Goal: Entertainment & Leisure: Consume media (video, audio)

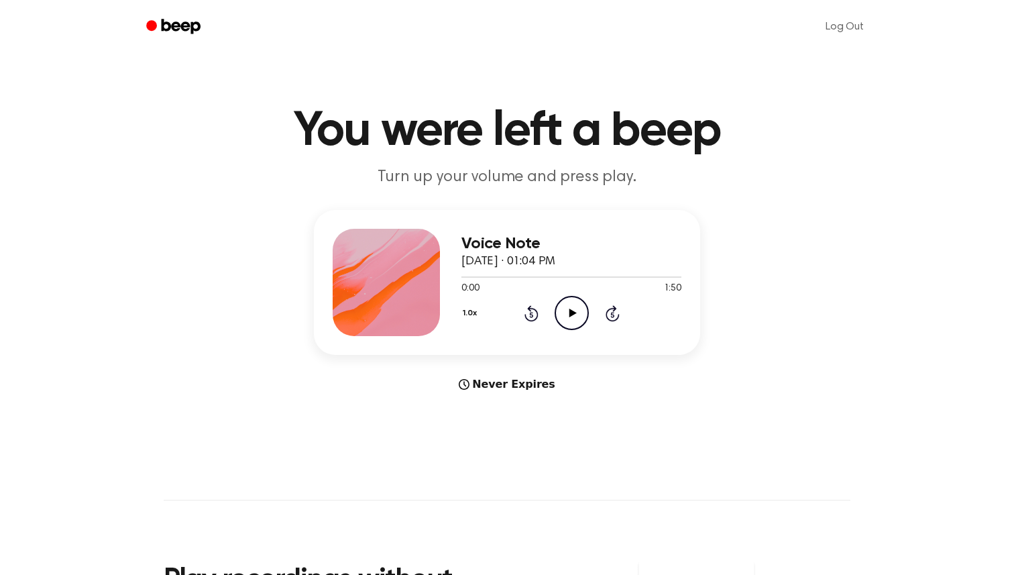
click at [569, 306] on icon "Play Audio" at bounding box center [571, 313] width 34 height 34
click at [578, 315] on icon "Play Audio" at bounding box center [571, 313] width 34 height 34
click at [573, 300] on icon "Play Audio" at bounding box center [571, 313] width 34 height 34
click at [573, 322] on icon "Pause Audio" at bounding box center [571, 313] width 34 height 34
click at [578, 304] on icon "Play Audio" at bounding box center [571, 313] width 34 height 34
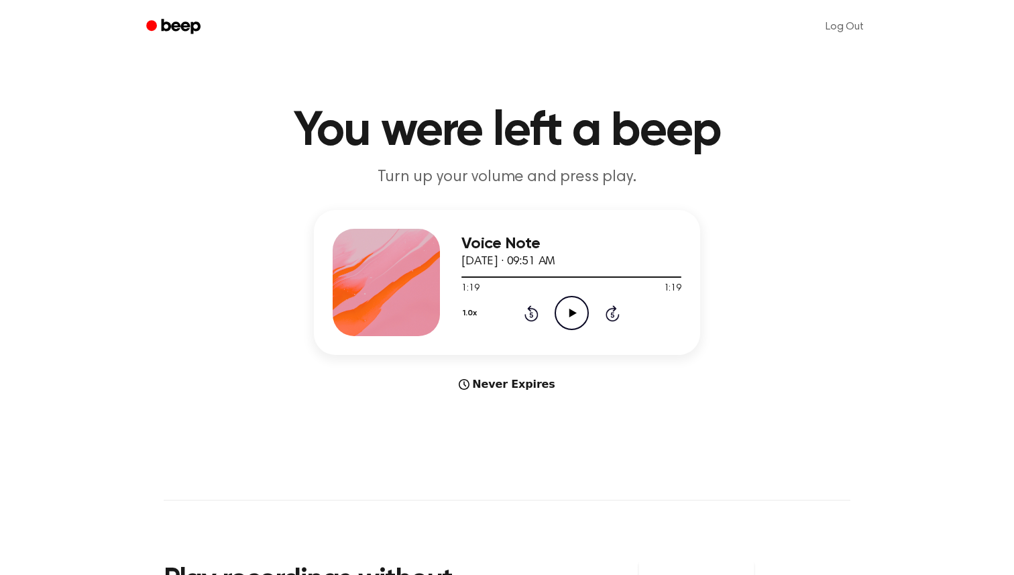
click at [564, 313] on icon "Play Audio" at bounding box center [571, 313] width 34 height 34
click at [574, 315] on icon "Play Audio" at bounding box center [571, 313] width 34 height 34
click at [563, 310] on icon "Play Audio" at bounding box center [571, 313] width 34 height 34
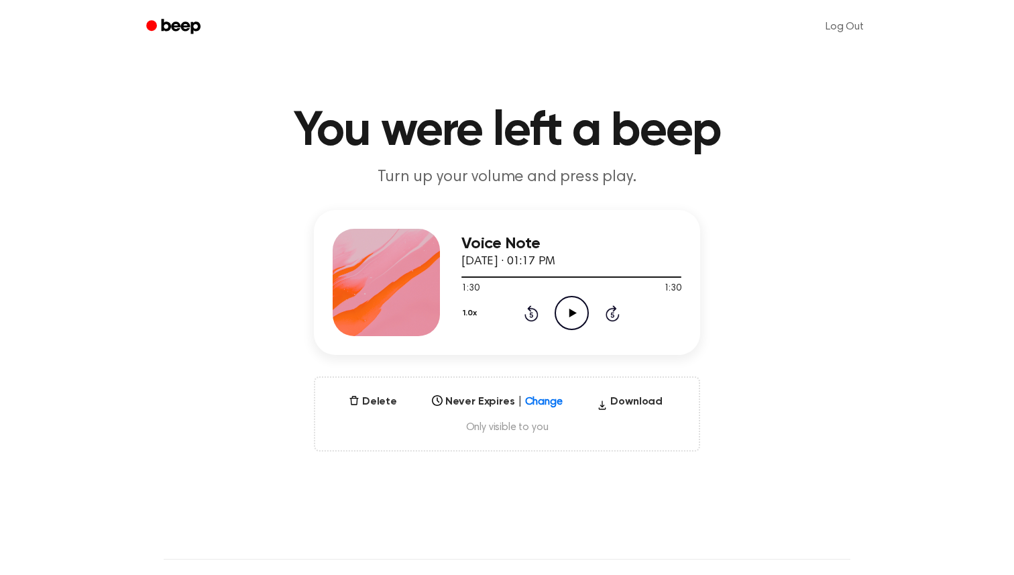
click at [560, 318] on icon "Play Audio" at bounding box center [571, 313] width 34 height 34
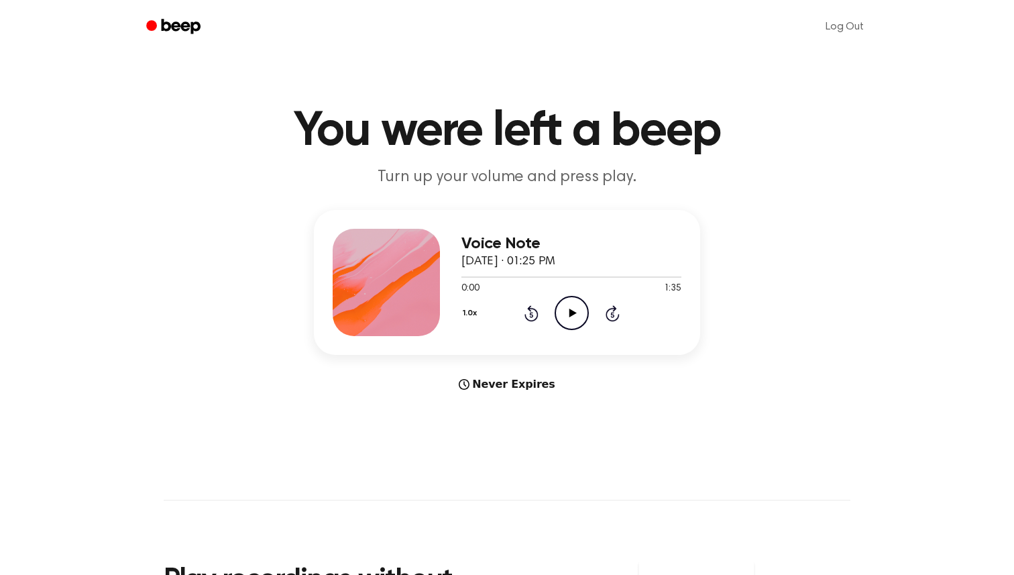
click at [556, 313] on icon "Play Audio" at bounding box center [571, 313] width 34 height 34
